Goal: Information Seeking & Learning: Learn about a topic

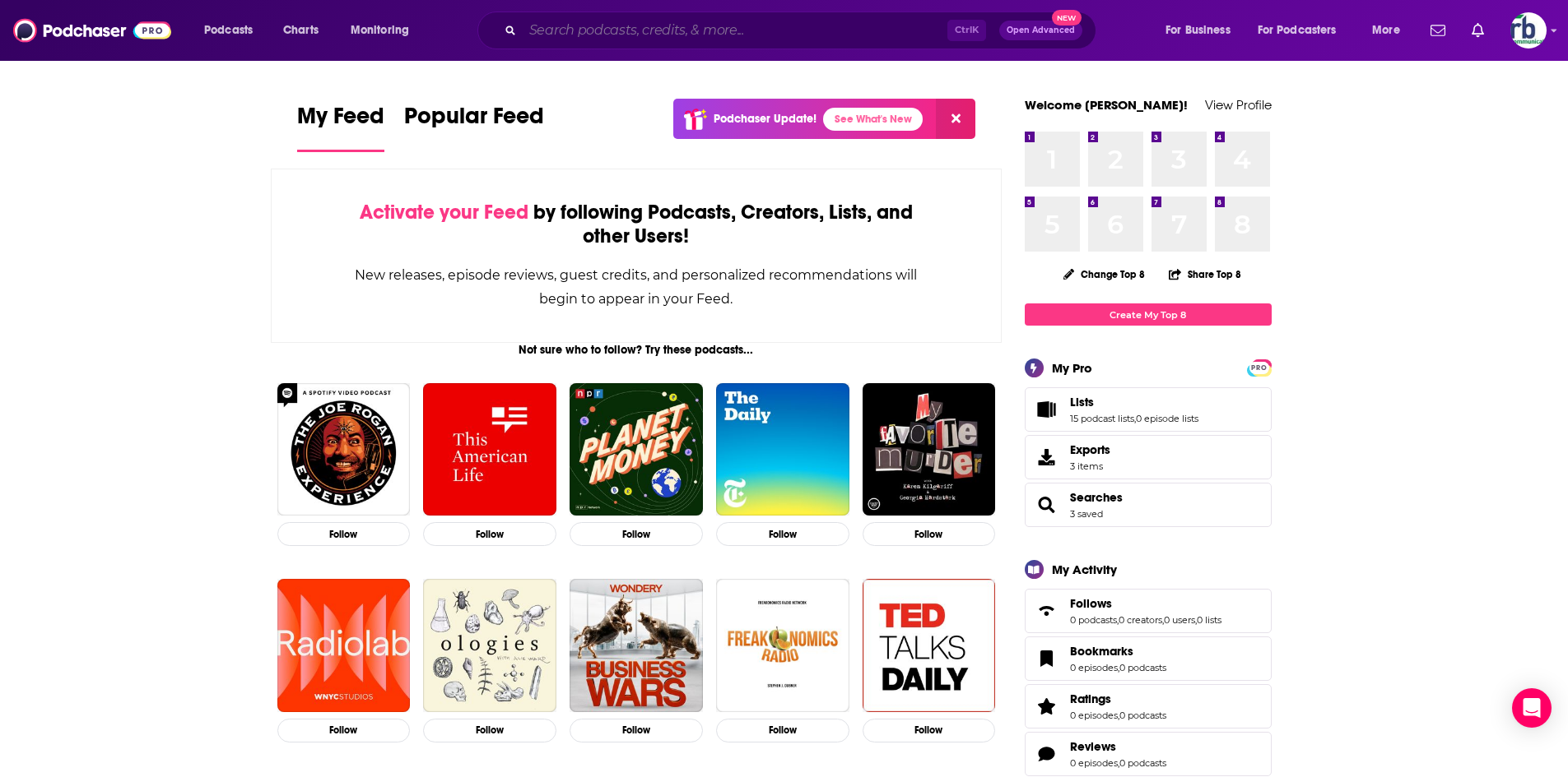
click at [608, 24] on input "Search podcasts, credits, & more..." at bounding box center [735, 31] width 425 height 27
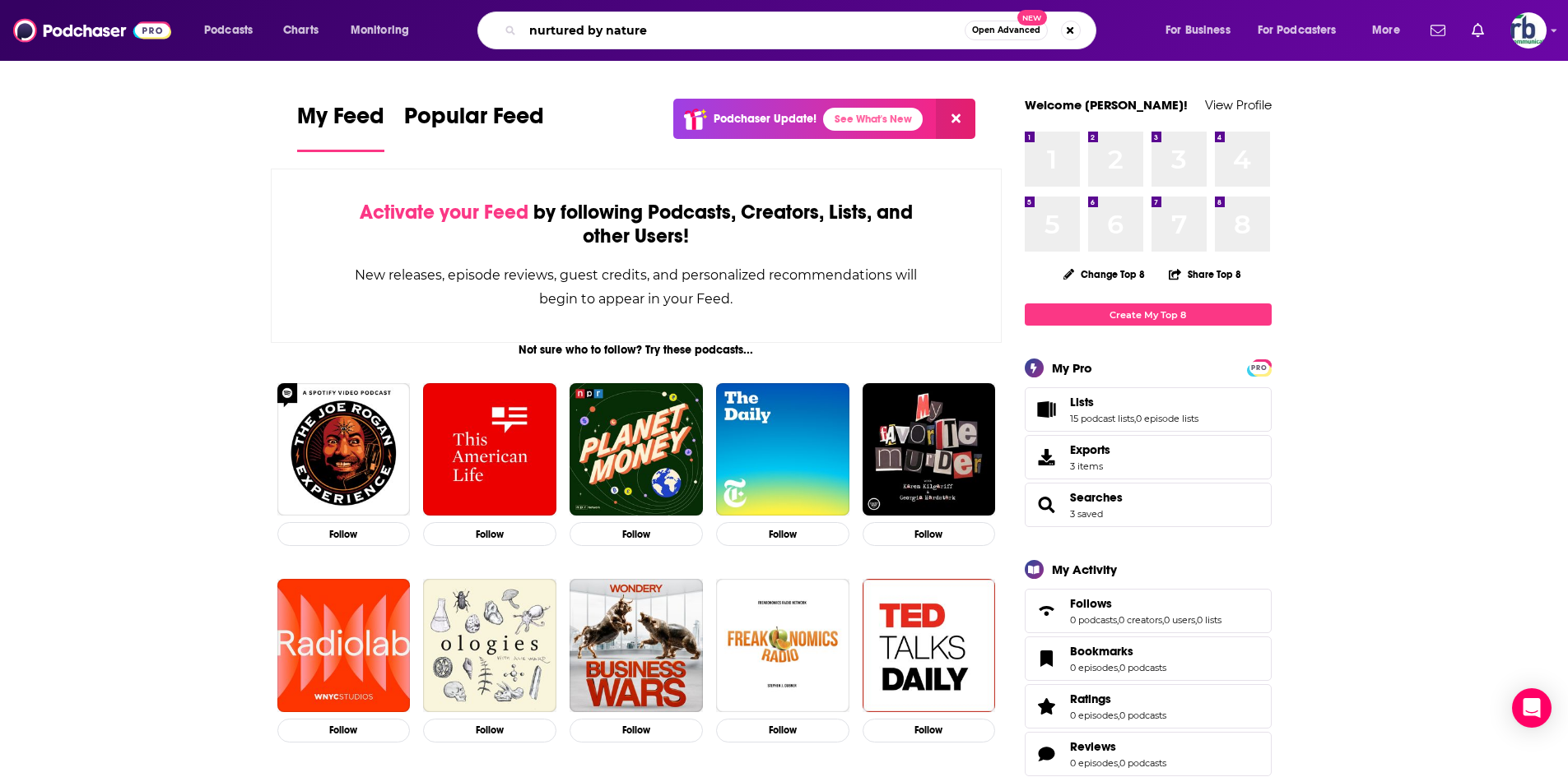
type input "nurtured by nature"
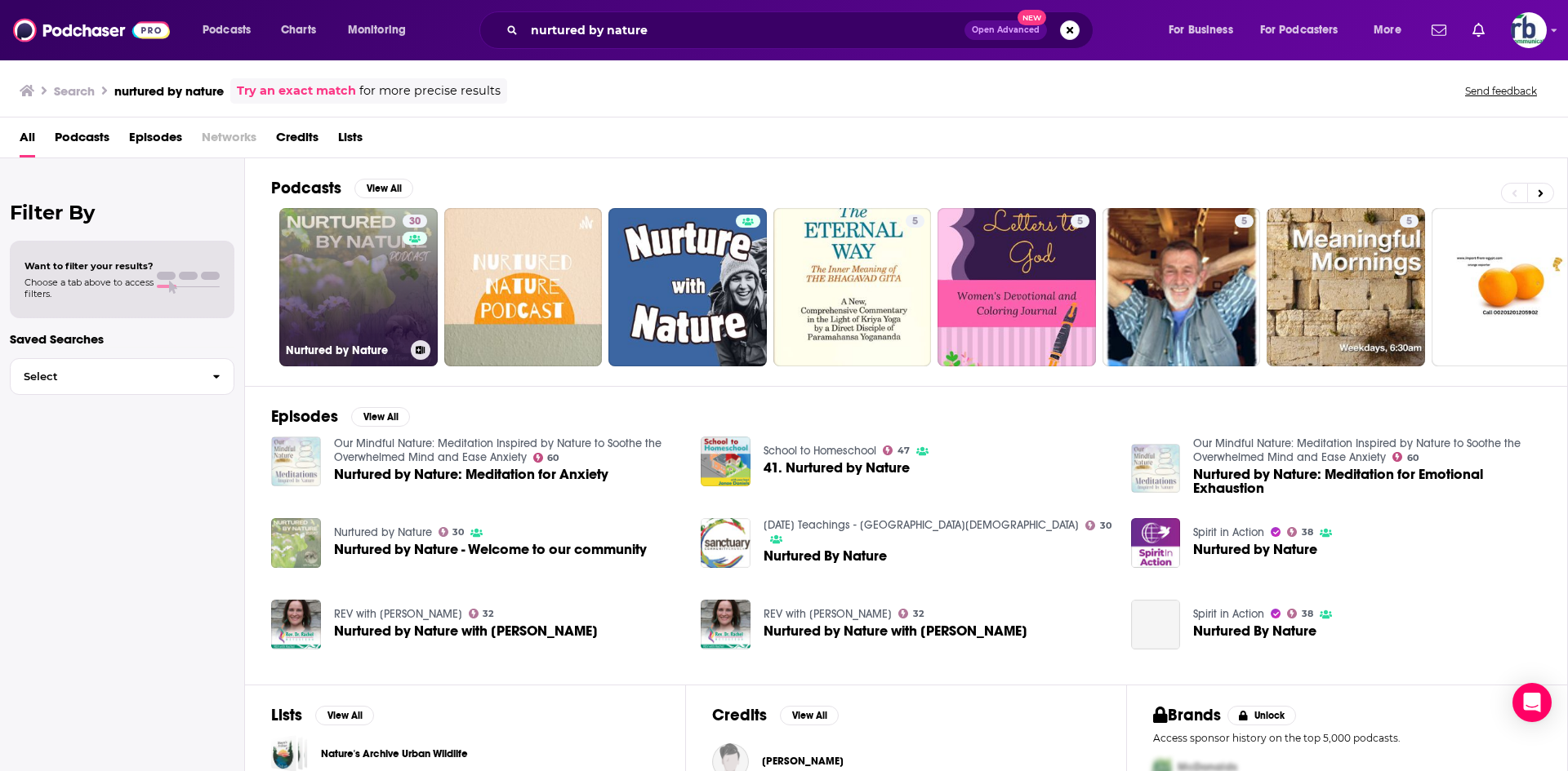
click at [369, 273] on link "30 Nurtured by Nature" at bounding box center [358, 287] width 158 height 158
